Goal: Communication & Community: Participate in discussion

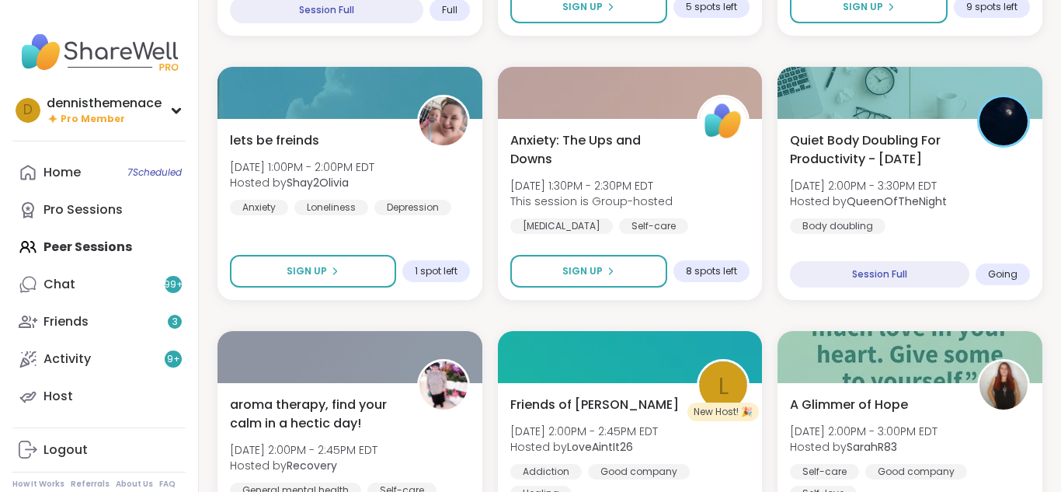
scroll to position [1211, 0]
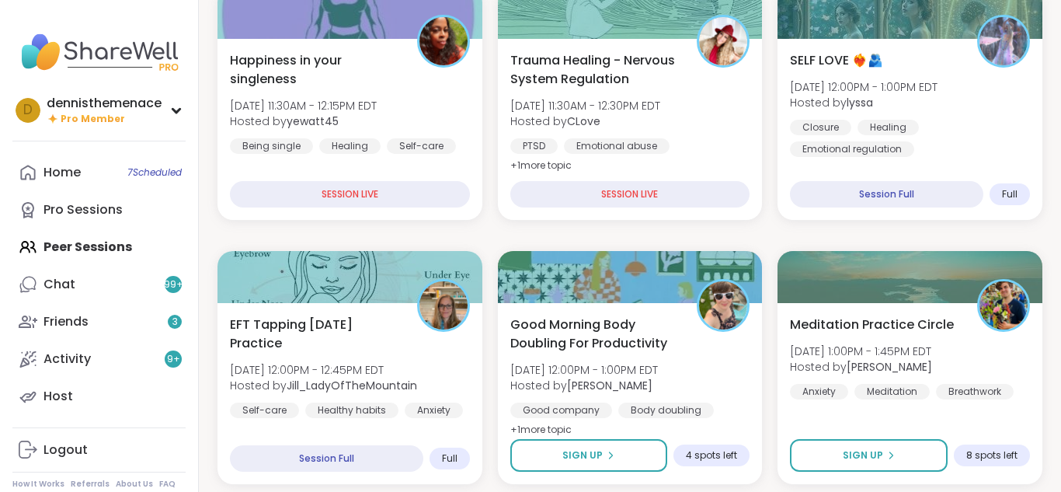
scroll to position [528, 0]
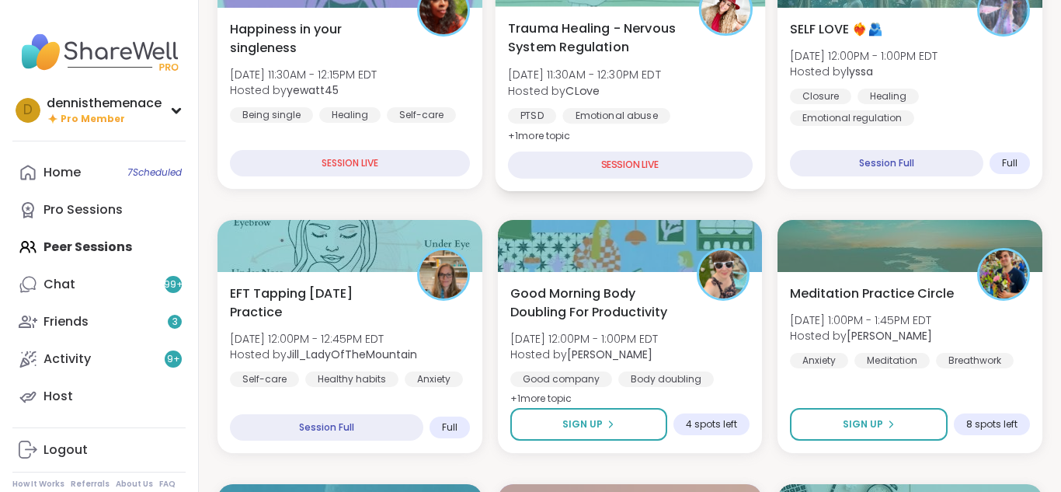
click at [655, 59] on div "Trauma Healing - Nervous System Regulation [DATE] 11:30AM - 12:30PM EDT Hosted …" at bounding box center [630, 82] width 245 height 127
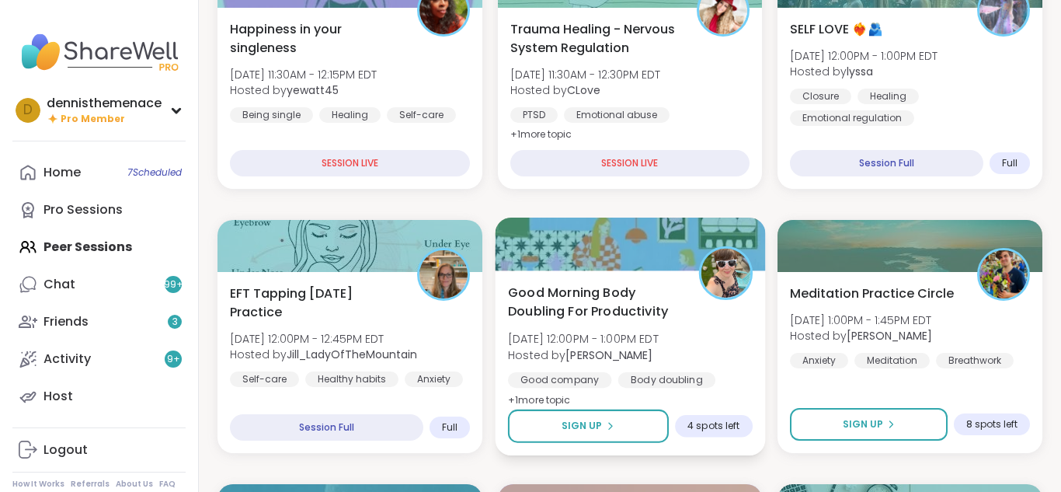
click at [606, 354] on b "[PERSON_NAME]" at bounding box center [608, 354] width 87 height 16
click at [607, 354] on b "[PERSON_NAME]" at bounding box center [608, 354] width 87 height 16
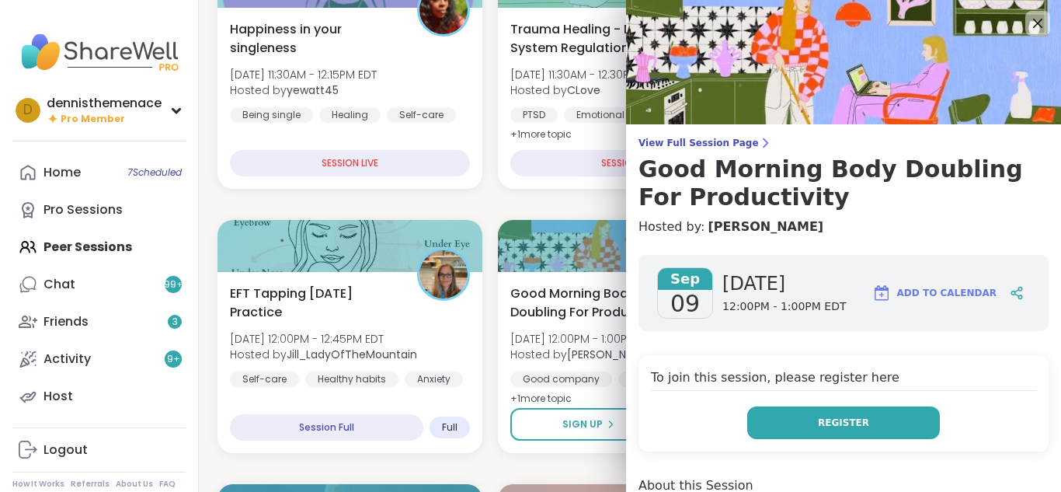
click at [853, 413] on button "Register" at bounding box center [843, 422] width 193 height 33
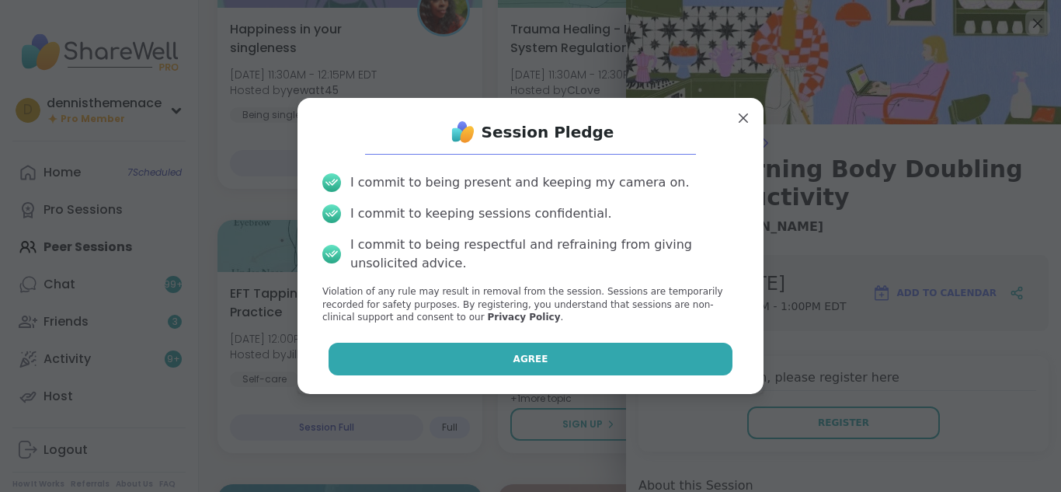
click at [653, 358] on button "Agree" at bounding box center [530, 358] width 405 height 33
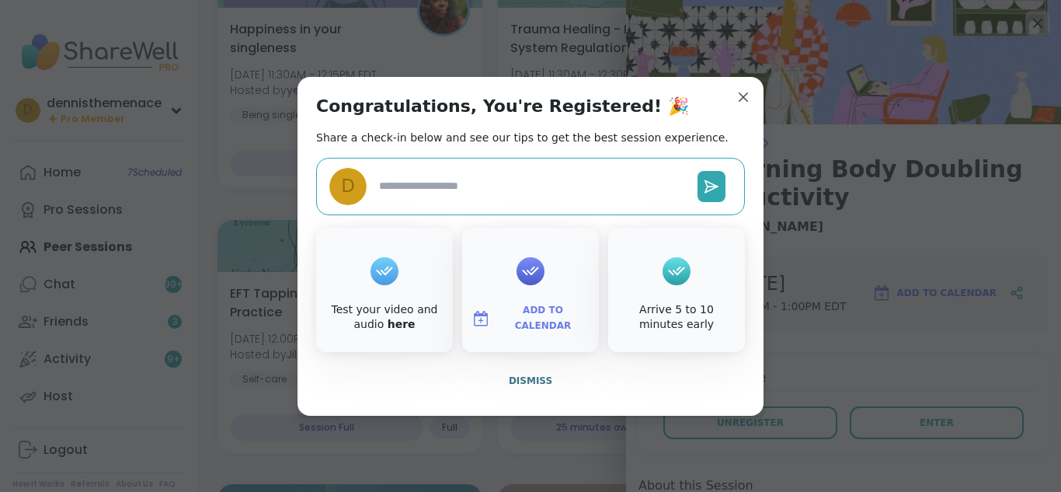
type textarea "*"
click at [531, 378] on span "Dismiss" at bounding box center [530, 380] width 43 height 11
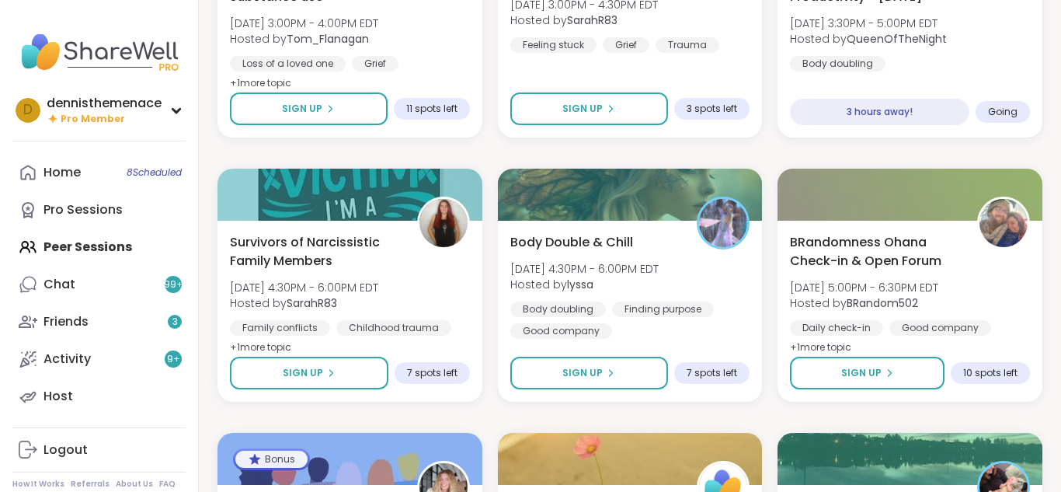
scroll to position [1677, 0]
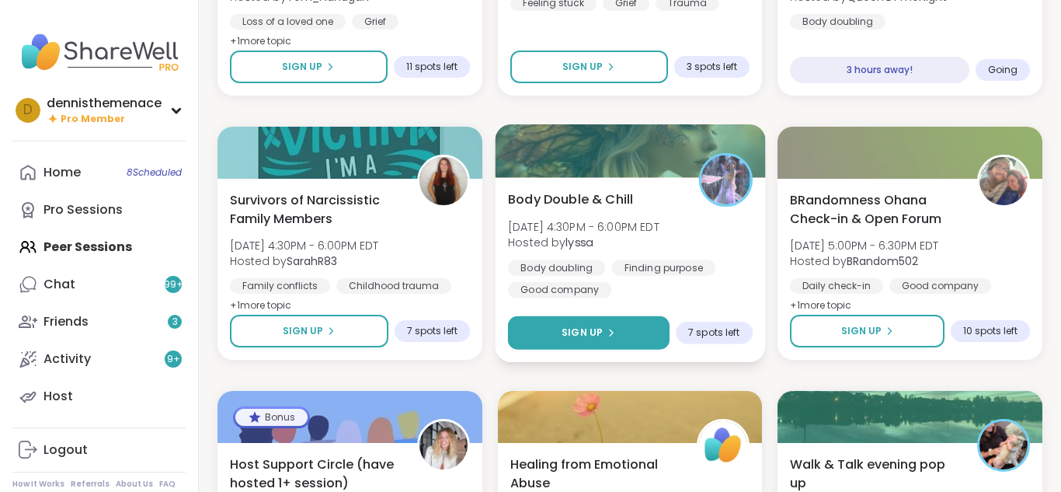
click at [596, 332] on span "Sign Up" at bounding box center [581, 332] width 41 height 14
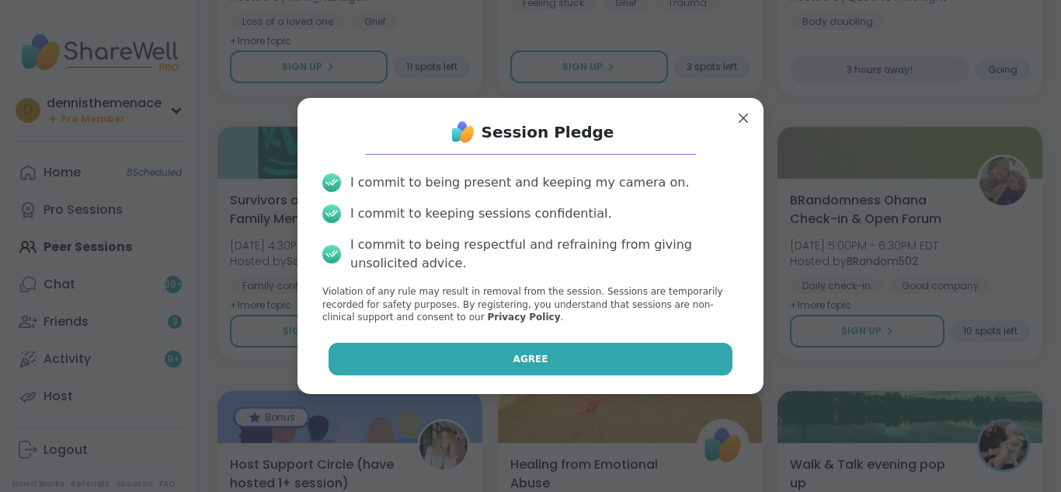
click at [530, 358] on span "Agree" at bounding box center [530, 359] width 35 height 14
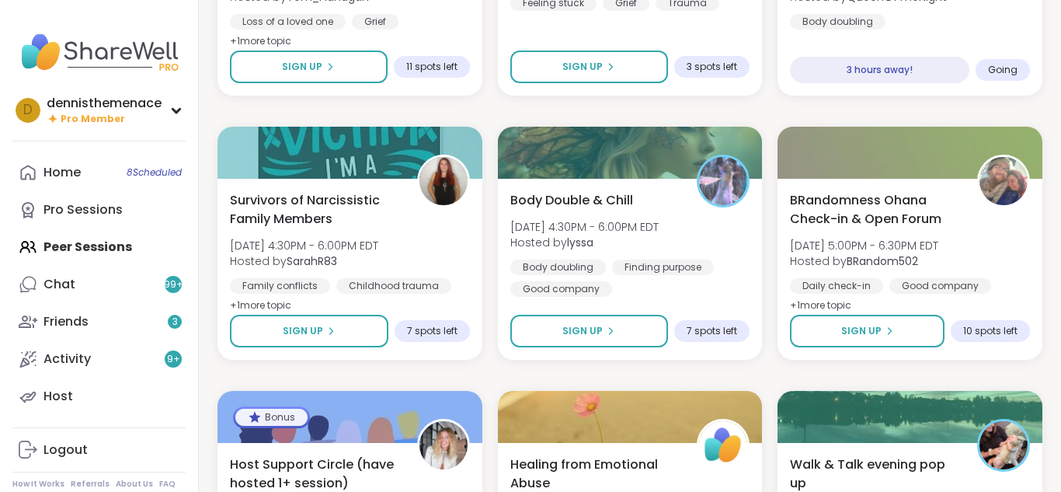
click at [565, 375] on div "Pop Up BRandomness Open Forum [DATE] 11:00AM - 12:30PM EDT Hosted by BRandom502…" at bounding box center [629, 110] width 825 height 3137
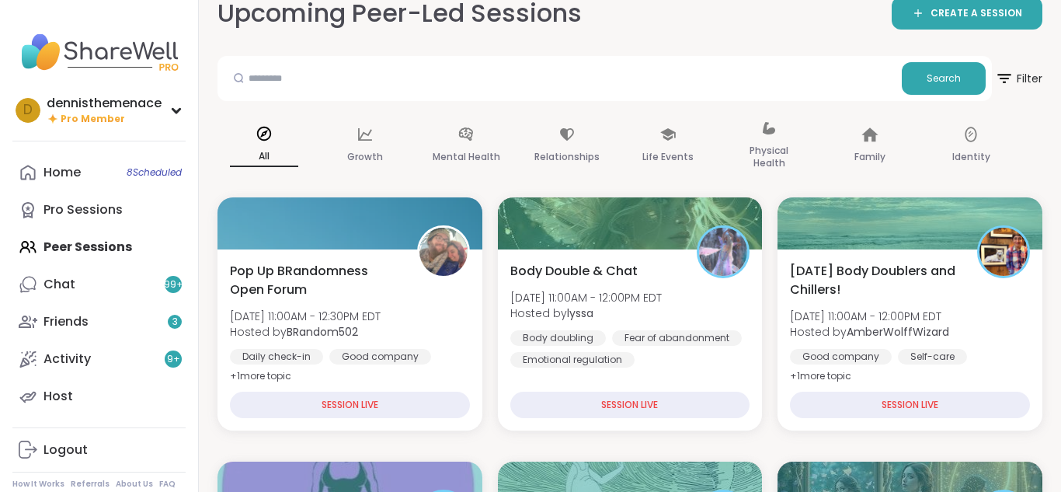
scroll to position [0, 0]
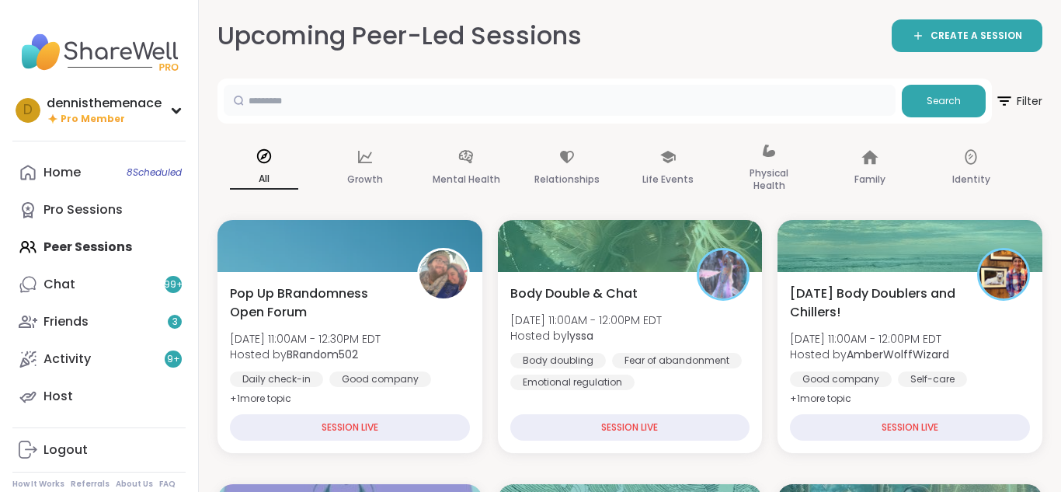
click at [356, 106] on input "text" at bounding box center [560, 100] width 672 height 31
click at [942, 100] on span "Search" at bounding box center [943, 101] width 34 height 14
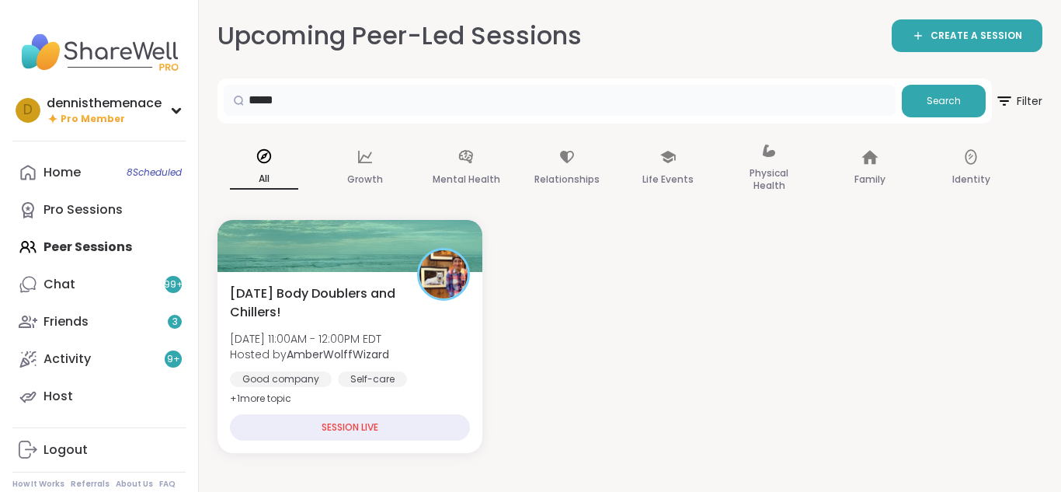
click at [326, 108] on input "*****" at bounding box center [560, 100] width 672 height 31
type input "*"
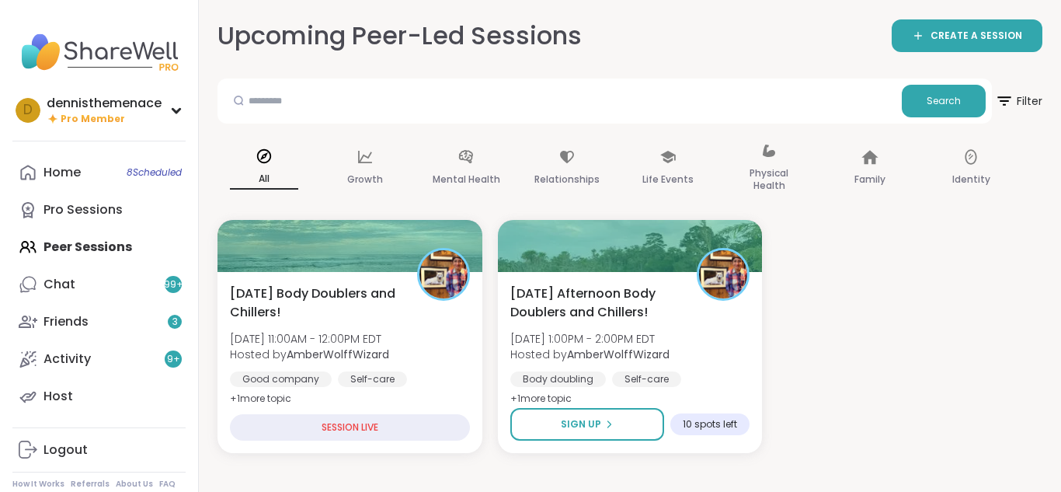
click at [85, 244] on div "Home 8 Scheduled Pro Sessions Peer Sessions Chat 99 + Friends 3 Activity 9 + Ho…" at bounding box center [98, 284] width 173 height 261
click at [85, 241] on div "Home 8 Scheduled Pro Sessions Peer Sessions Chat 99 + Friends 3 Activity 9 + Ho…" at bounding box center [98, 284] width 173 height 261
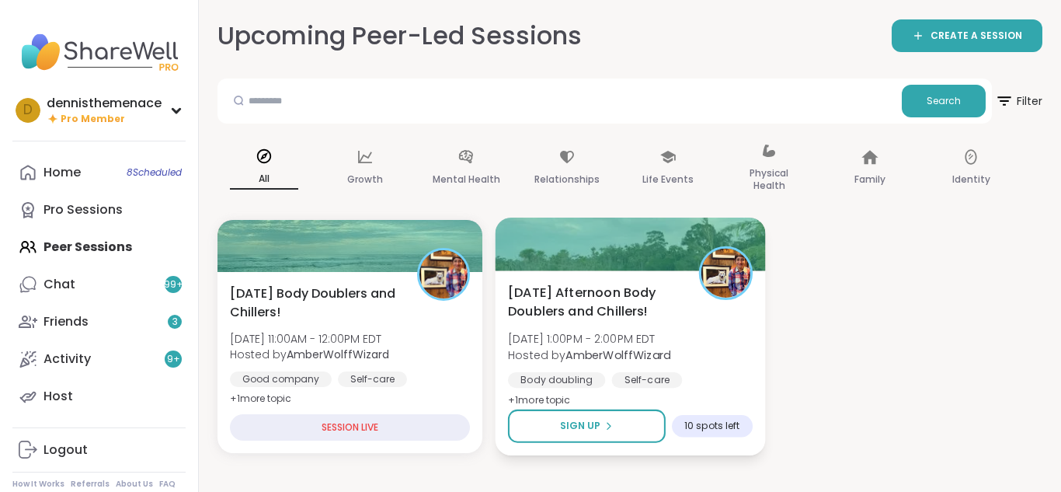
click at [592, 353] on b "AmberWolffWizard" at bounding box center [617, 354] width 105 height 16
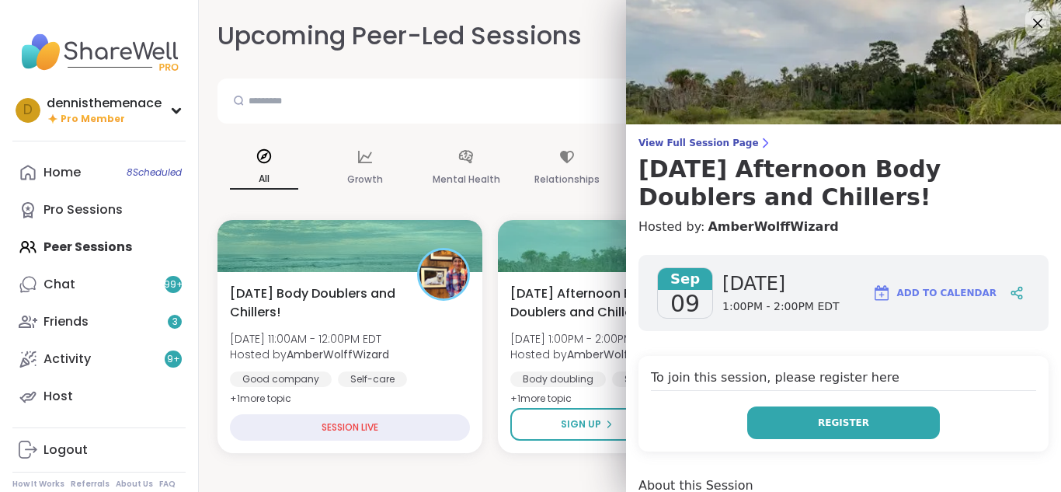
click at [838, 420] on span "Register" at bounding box center [843, 422] width 51 height 14
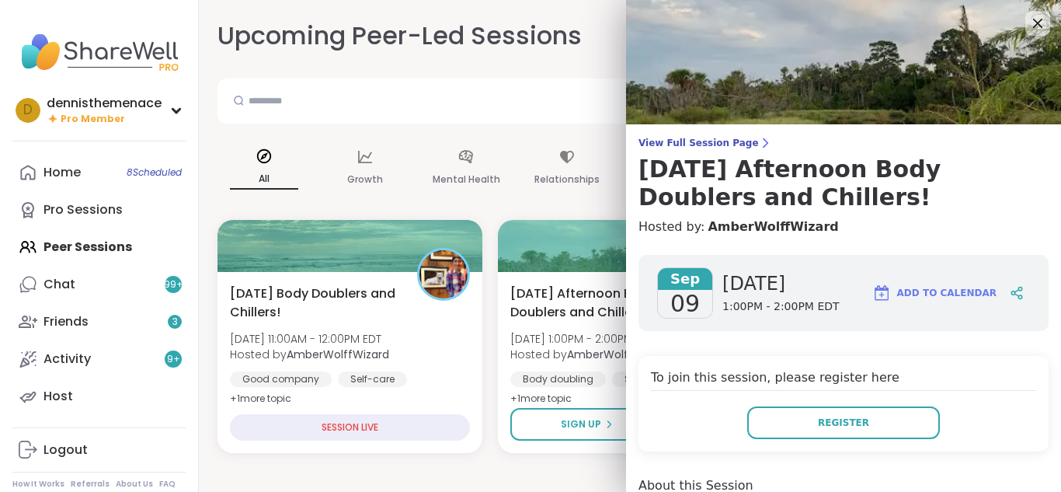
click at [520, 467] on div "Upcoming Peer-Led Sessions CREATE A SESSION Search Filter All Growth Mental Hea…" at bounding box center [630, 246] width 862 height 492
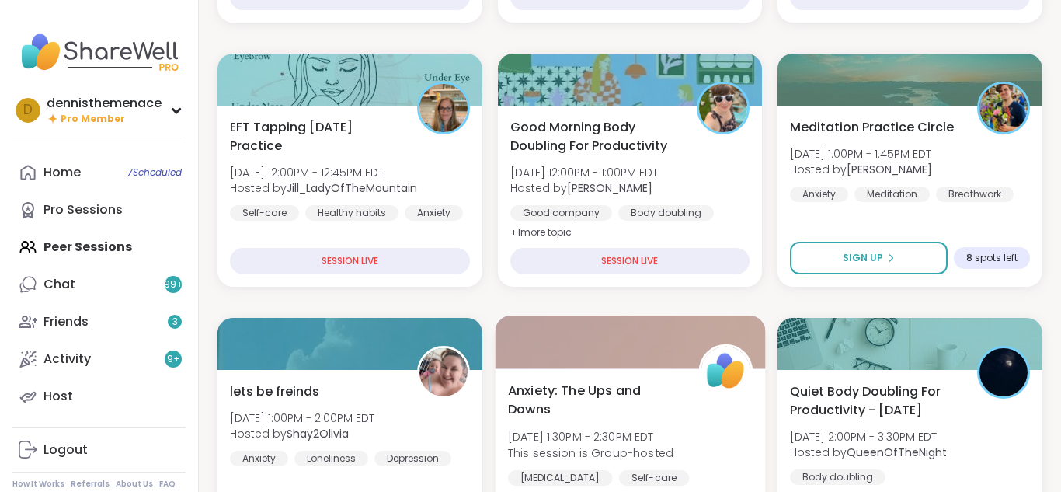
scroll to position [652, 0]
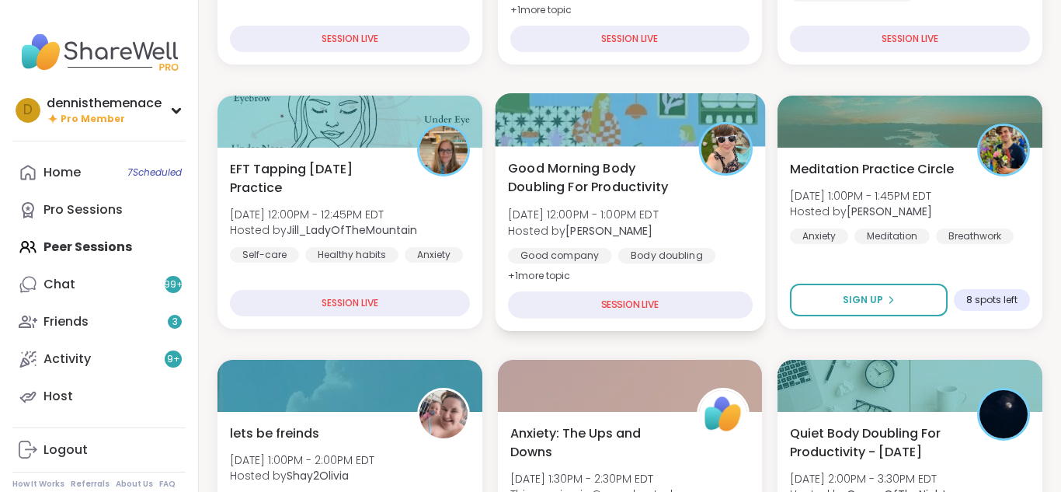
click at [604, 252] on div "Good company" at bounding box center [560, 256] width 104 height 16
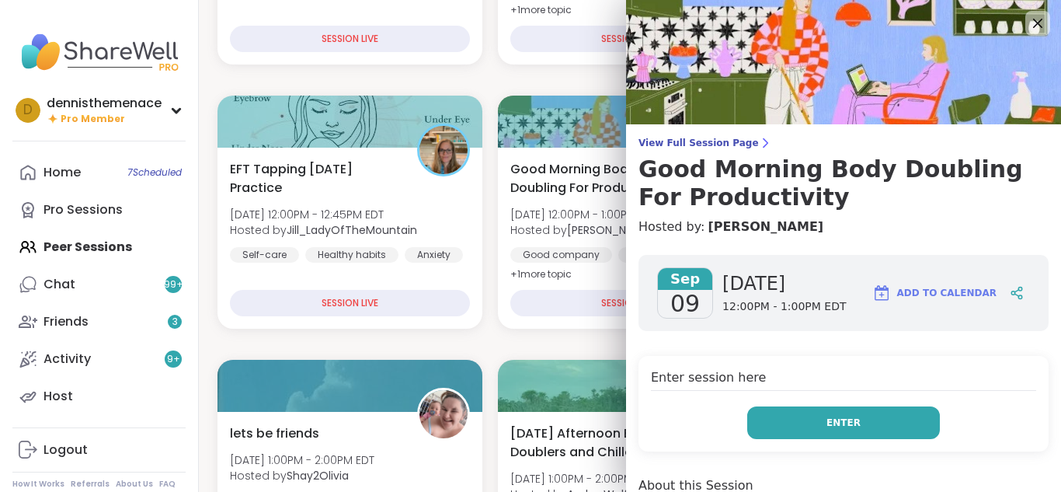
click at [845, 419] on span "Enter" at bounding box center [843, 422] width 34 height 14
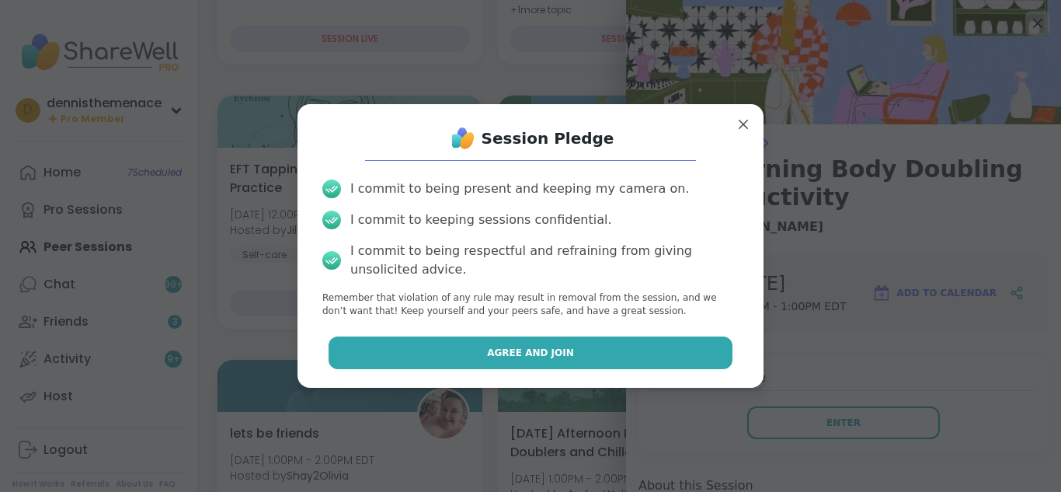
click at [565, 349] on span "Agree and Join" at bounding box center [530, 353] width 87 height 14
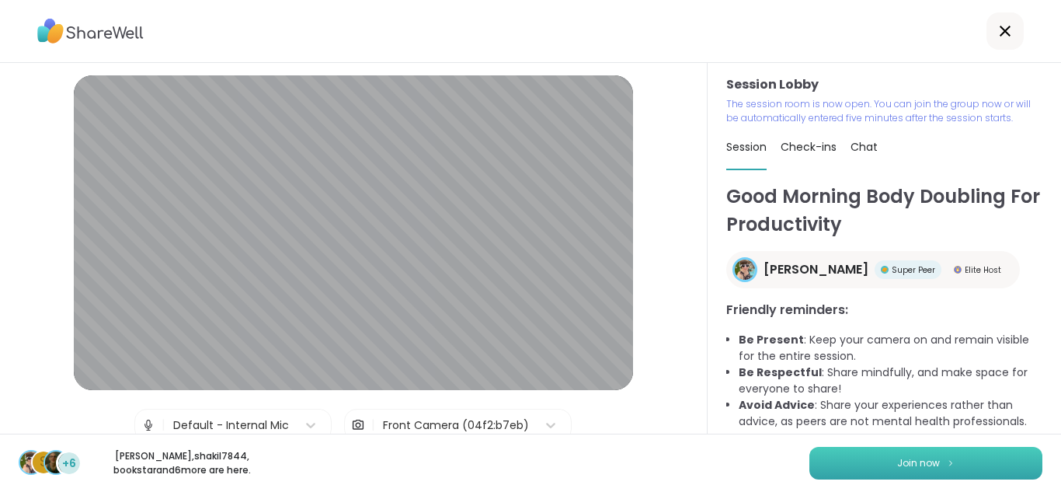
click at [909, 458] on span "Join now" at bounding box center [918, 463] width 43 height 14
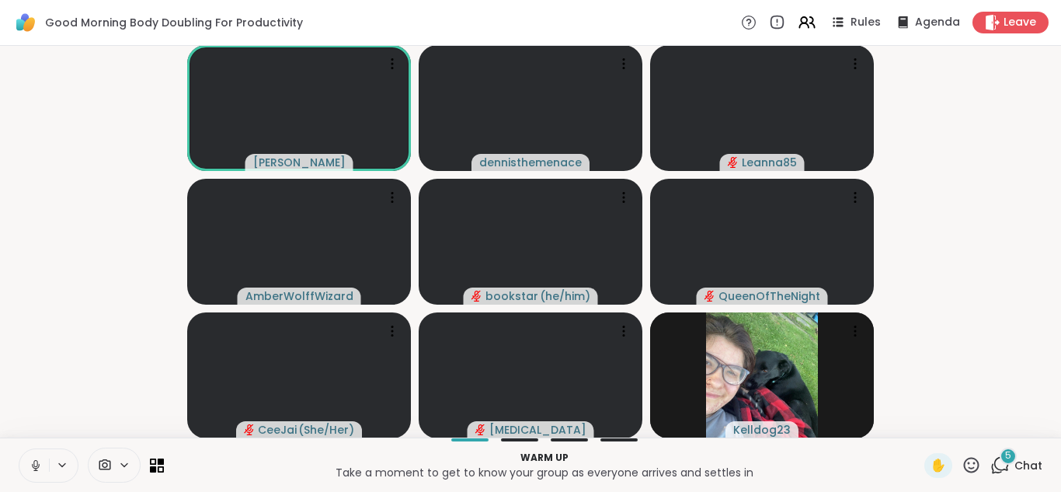
click at [36, 460] on icon at bounding box center [35, 463] width 4 height 7
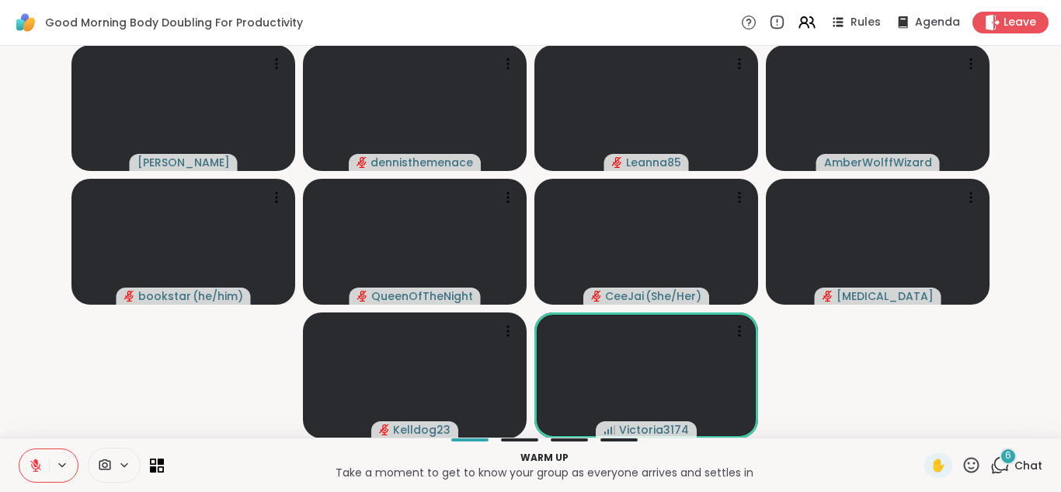
click at [1029, 465] on span "Chat" at bounding box center [1028, 465] width 28 height 16
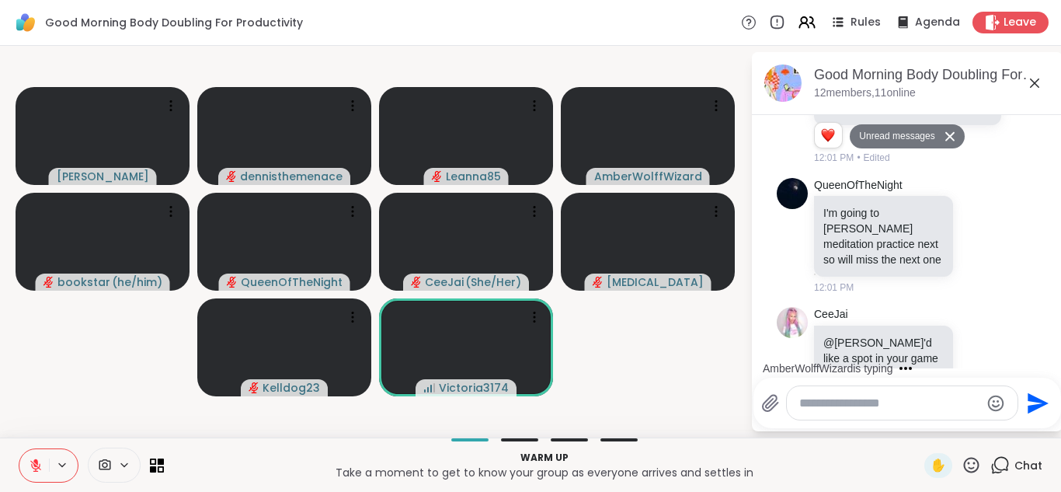
scroll to position [1475, 0]
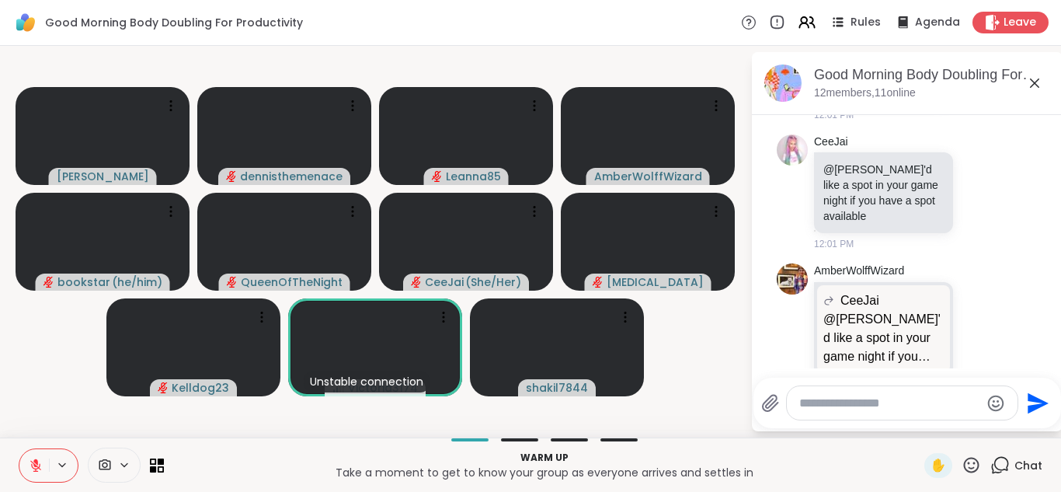
click at [924, 405] on textarea "Type your message" at bounding box center [889, 403] width 181 height 16
click at [34, 465] on icon at bounding box center [35, 465] width 11 height 11
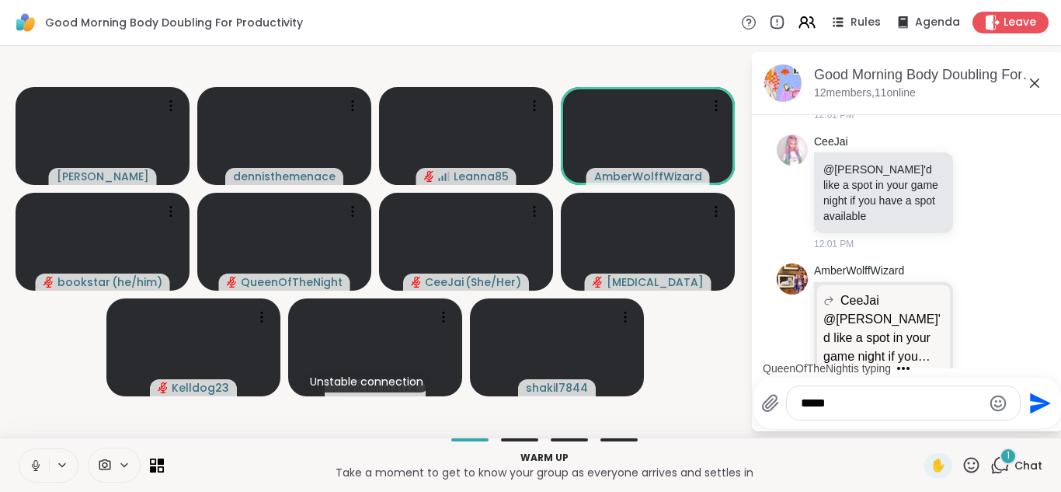
scroll to position [1574, 0]
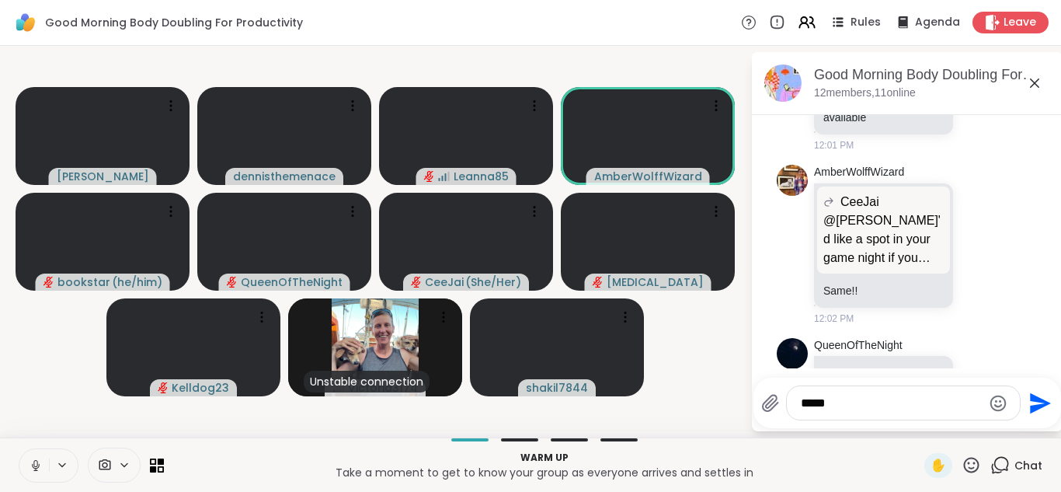
click at [36, 463] on icon at bounding box center [36, 465] width 14 height 14
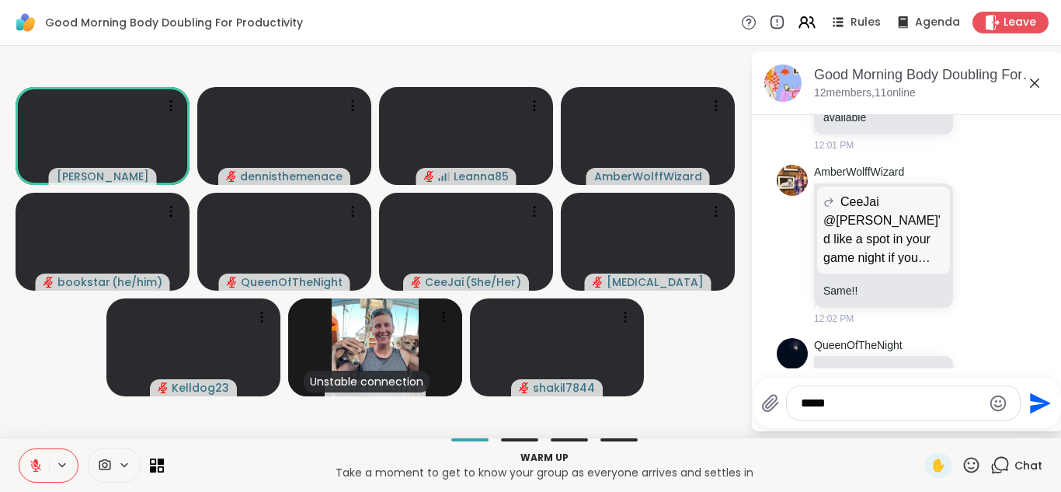
click at [849, 402] on textarea "****" at bounding box center [891, 403] width 181 height 16
click at [855, 403] on textarea "**********" at bounding box center [891, 403] width 181 height 16
click at [853, 402] on textarea "**********" at bounding box center [891, 403] width 181 height 16
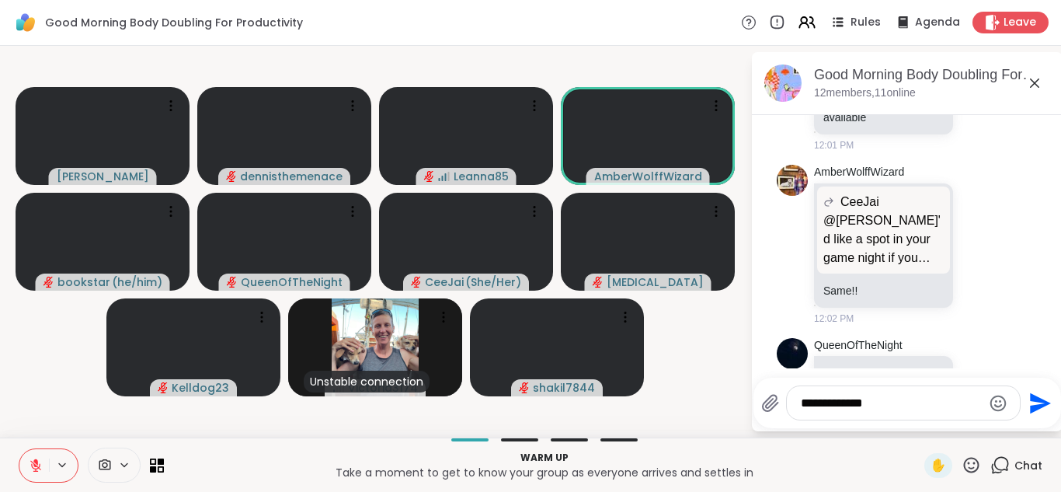
click at [853, 402] on textarea "**********" at bounding box center [891, 403] width 181 height 16
click at [902, 407] on textarea "**********" at bounding box center [891, 403] width 181 height 16
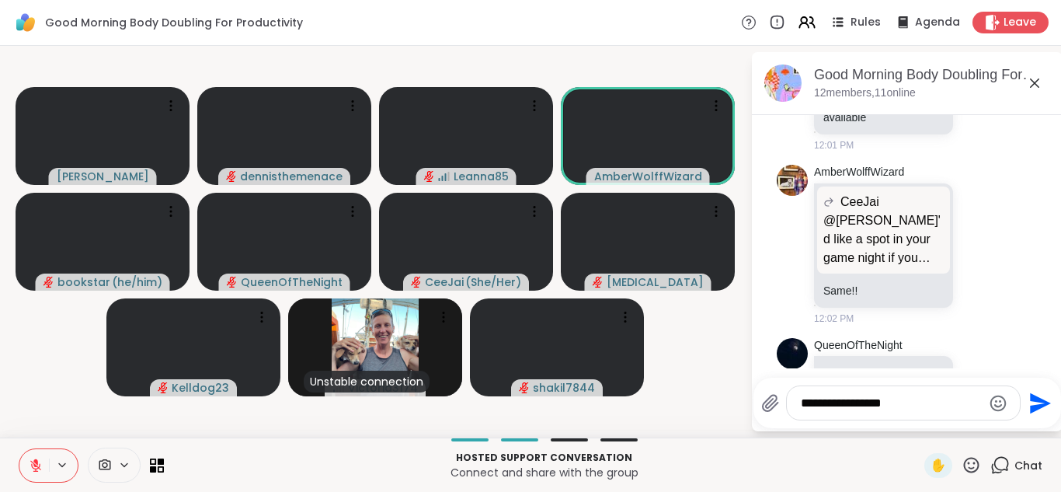
click at [903, 408] on textarea "**********" at bounding box center [891, 403] width 181 height 16
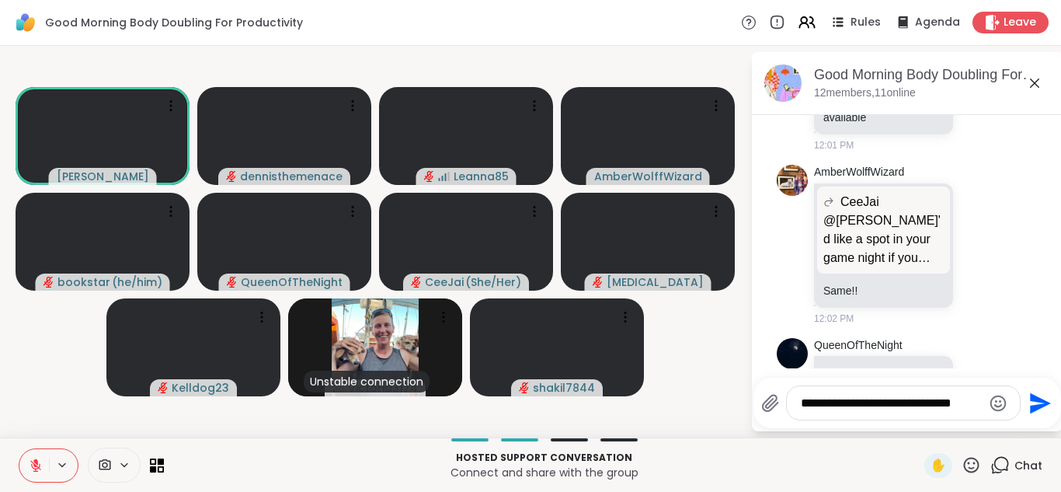
scroll to position [1596, 0]
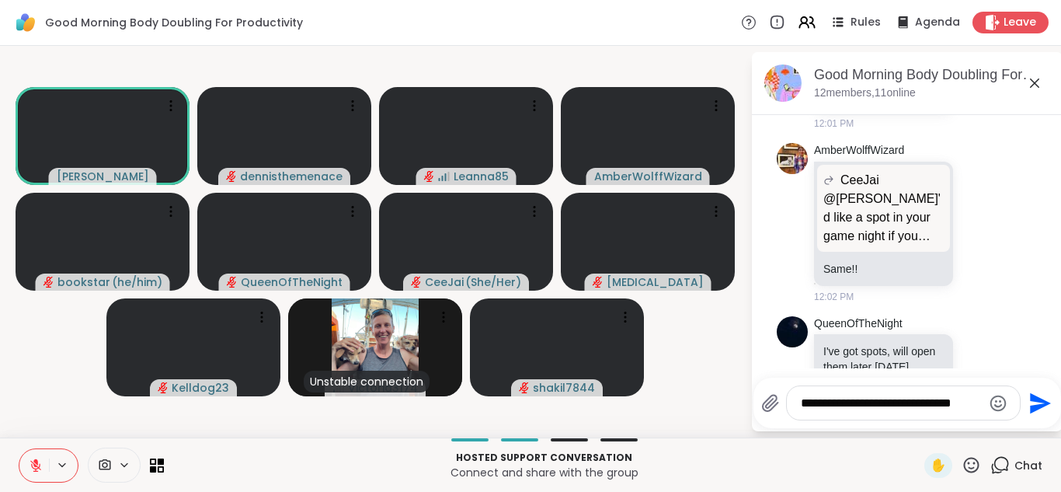
type textarea "**********"
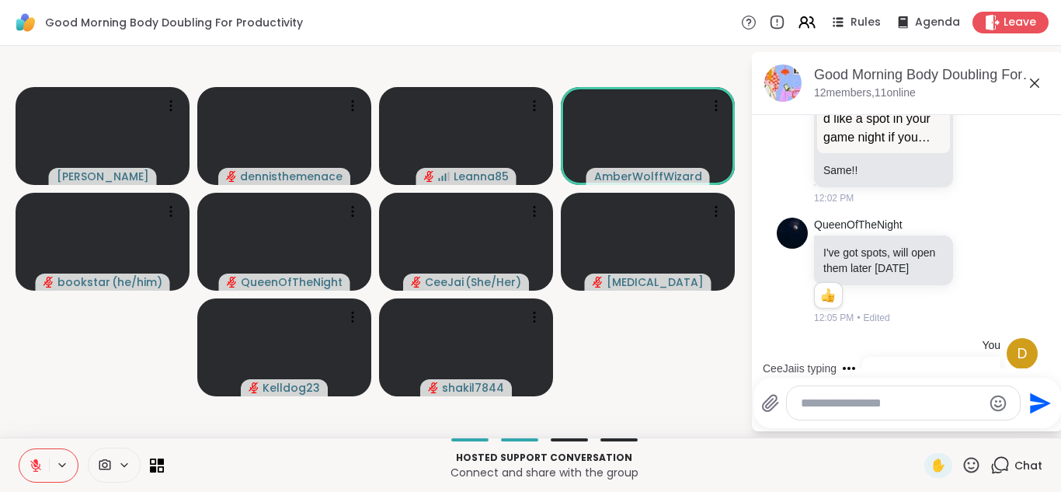
scroll to position [1823, 0]
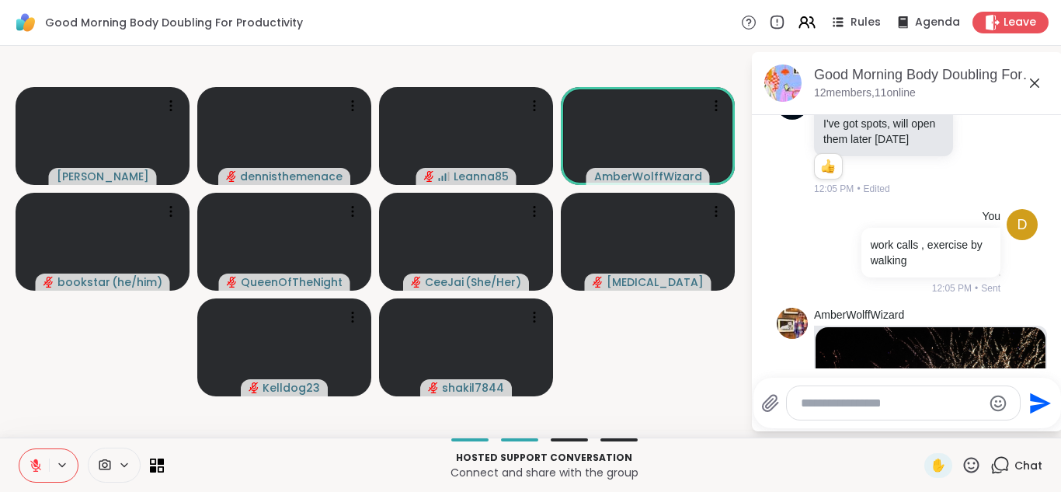
click at [938, 353] on img at bounding box center [930, 423] width 230 height 193
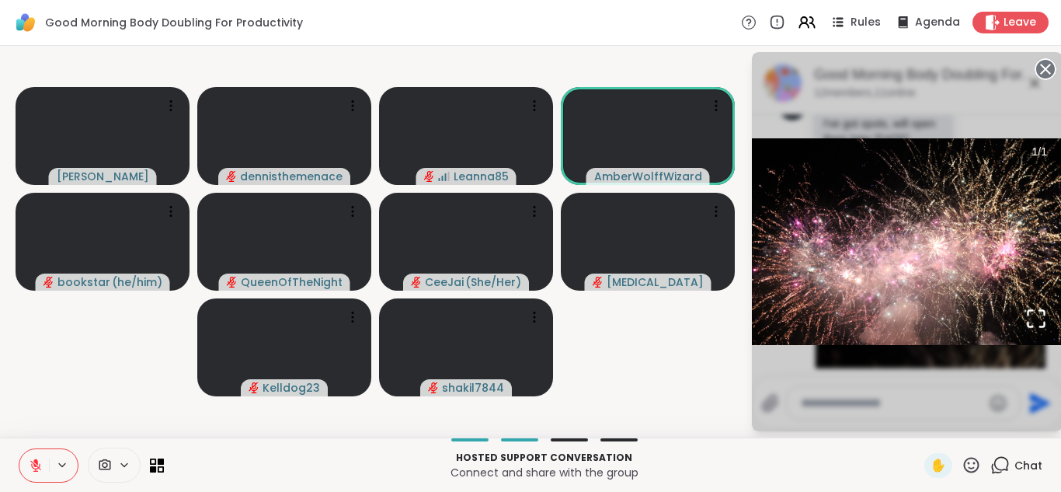
click at [893, 463] on p "Hosted support conversation" at bounding box center [544, 457] width 742 height 14
click at [1030, 467] on span "Chat" at bounding box center [1028, 465] width 28 height 16
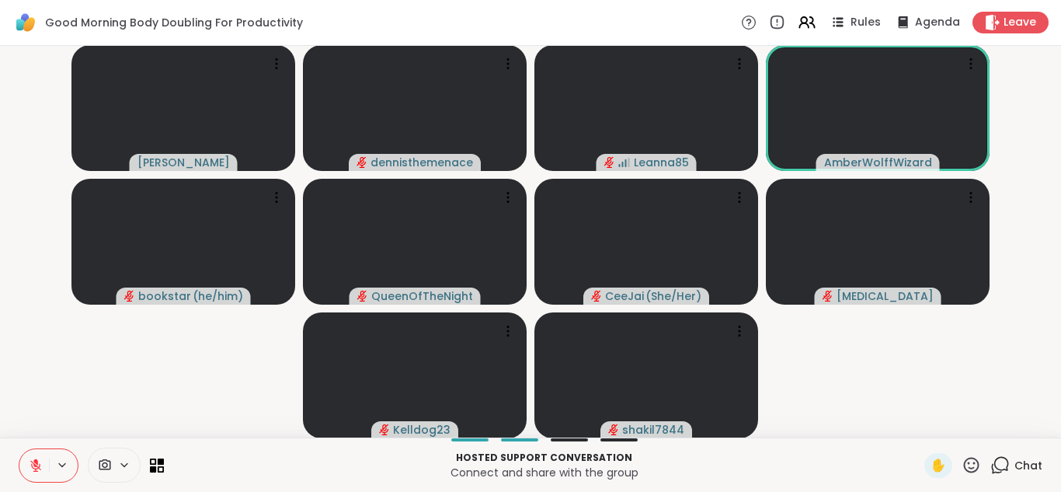
click at [1030, 467] on span "Chat" at bounding box center [1028, 465] width 28 height 16
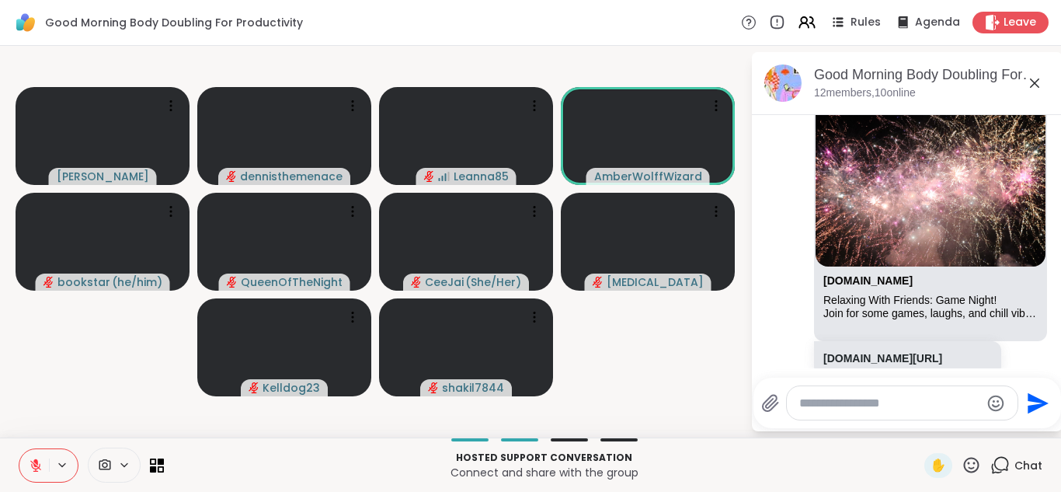
scroll to position [2100, 0]
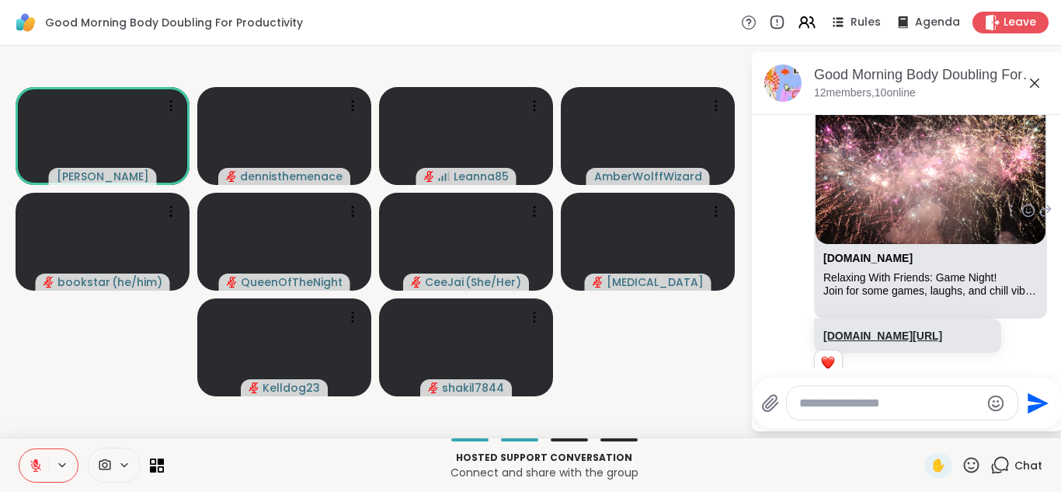
click at [890, 329] on link "sharewellnow.com/session/7a956f80-013e-4d80-a7eb-11633797e5fa" at bounding box center [882, 335] width 119 height 12
click at [863, 407] on textarea "Type your message" at bounding box center [889, 403] width 181 height 16
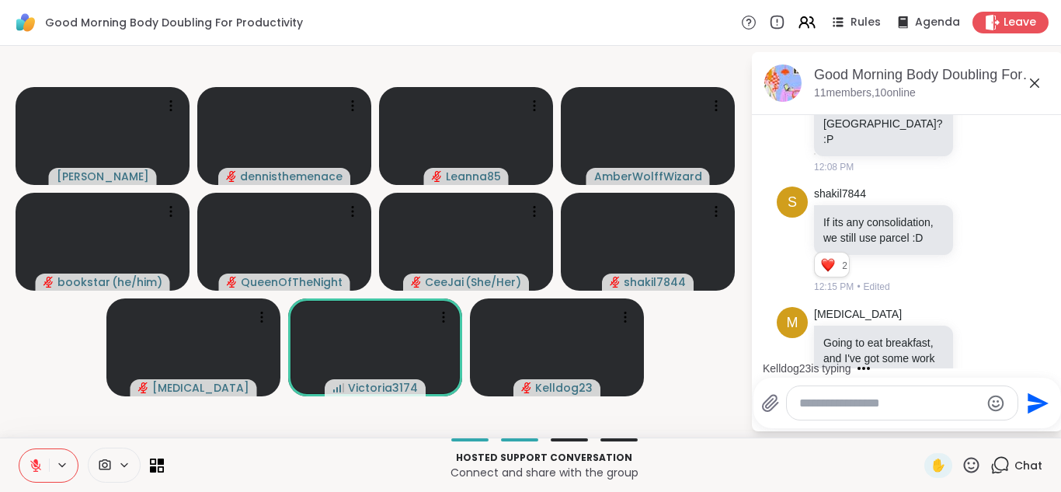
scroll to position [2791, 0]
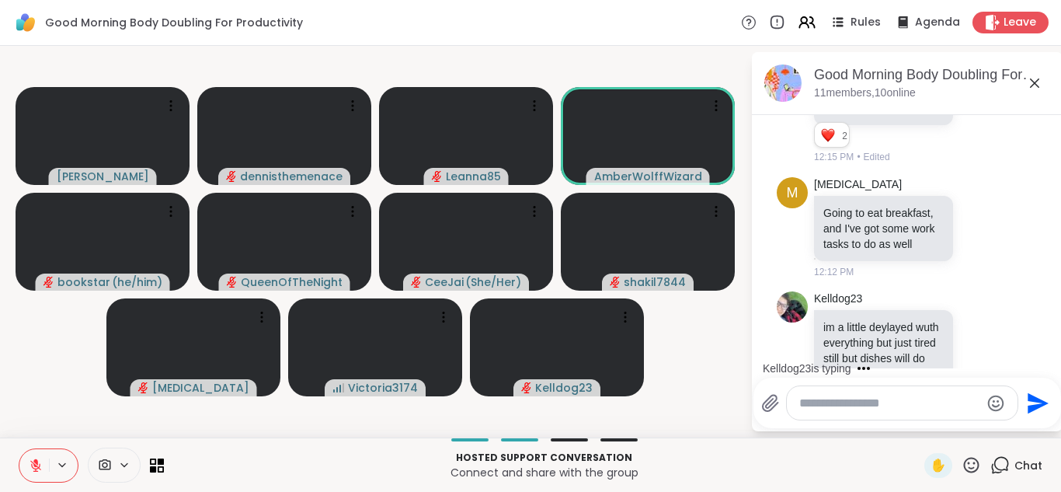
click at [36, 470] on icon at bounding box center [35, 465] width 11 height 11
click at [36, 470] on icon at bounding box center [36, 465] width 14 height 14
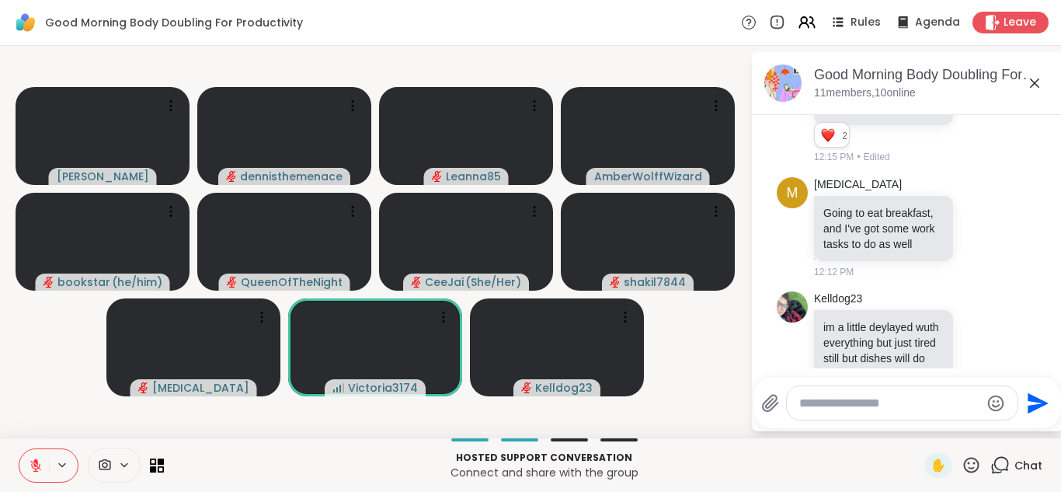
scroll to position [2813, 0]
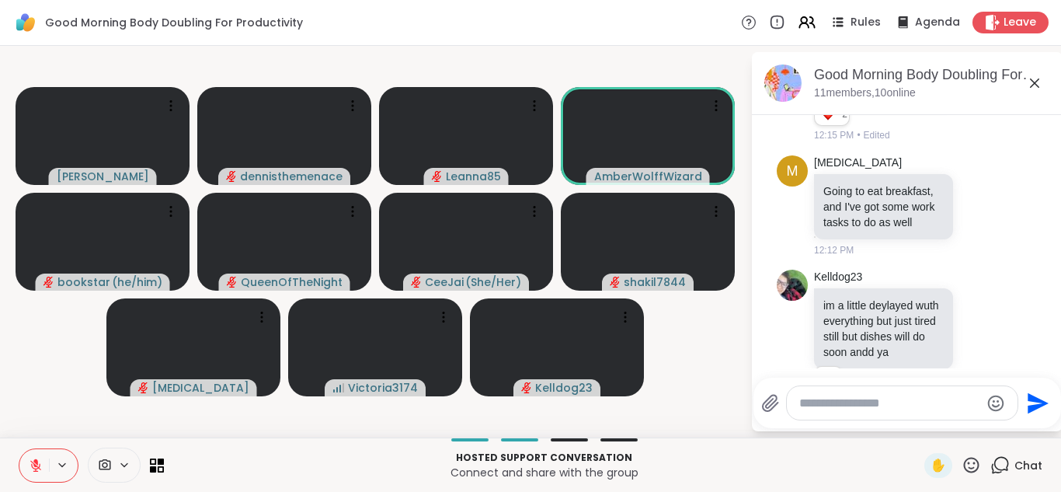
click at [38, 469] on icon at bounding box center [36, 465] width 14 height 14
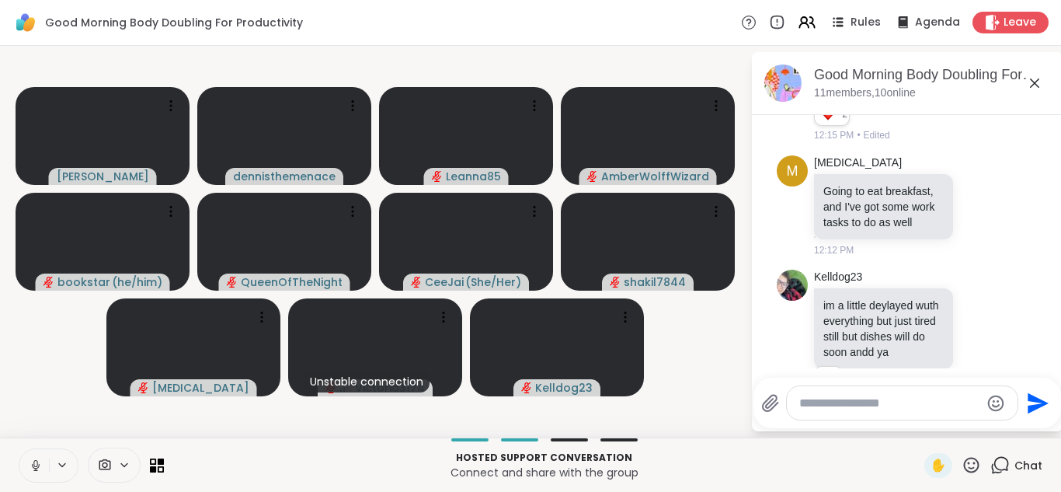
click at [35, 460] on icon at bounding box center [35, 463] width 4 height 7
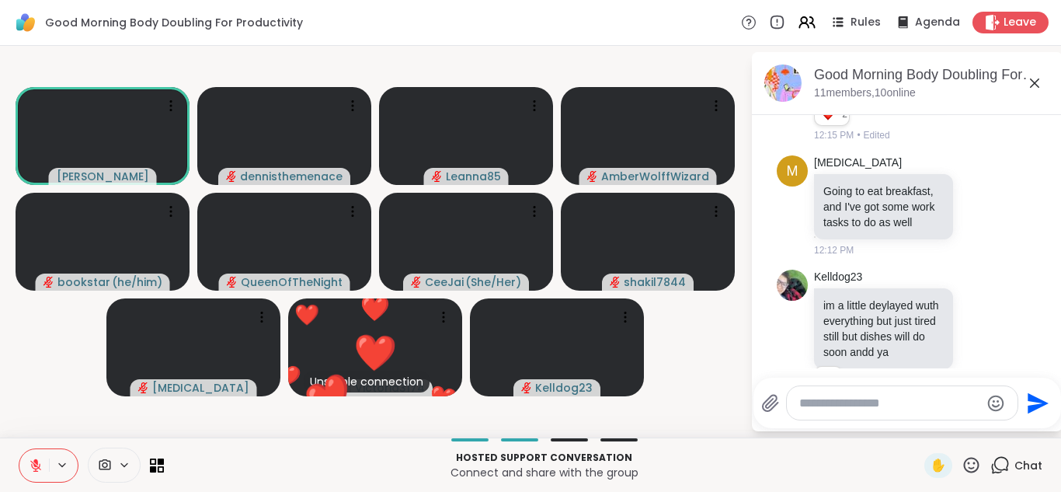
click at [973, 461] on icon at bounding box center [970, 464] width 19 height 19
click at [886, 464] on p "Connect and share with the group" at bounding box center [544, 472] width 742 height 16
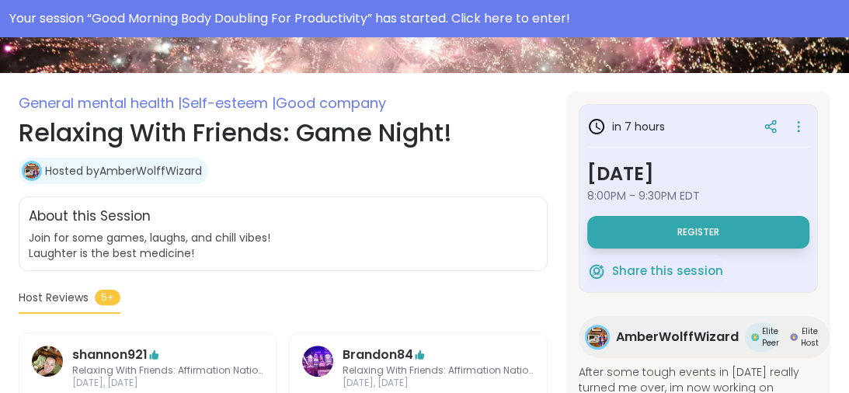
scroll to position [273, 0]
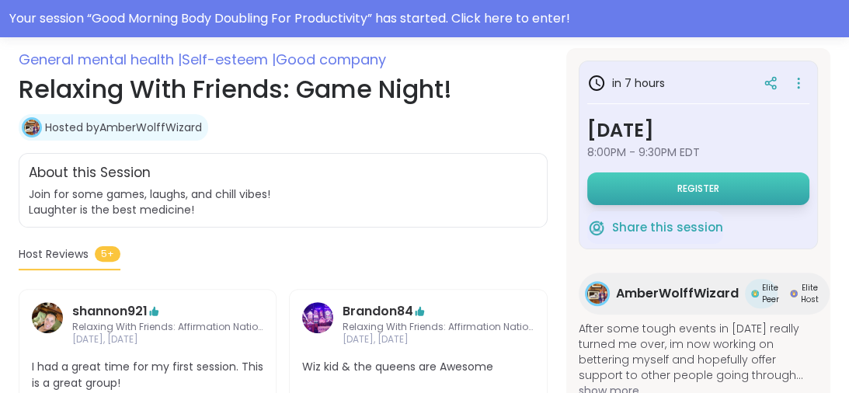
click at [693, 189] on span "Register" at bounding box center [698, 188] width 42 height 12
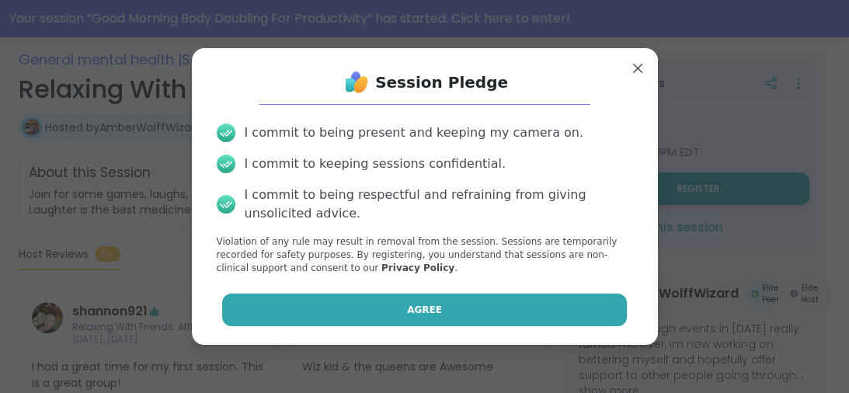
click at [448, 312] on button "Agree" at bounding box center [424, 310] width 405 height 33
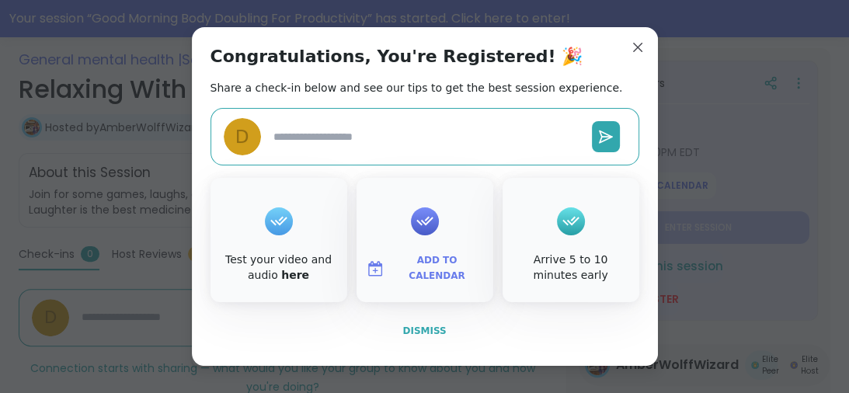
click at [420, 330] on span "Dismiss" at bounding box center [423, 330] width 43 height 11
type textarea "*"
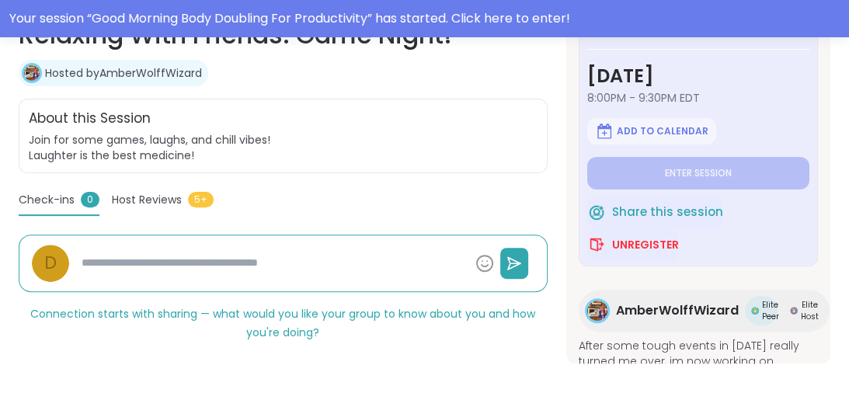
scroll to position [342, 0]
